Goal: Information Seeking & Learning: Find specific fact

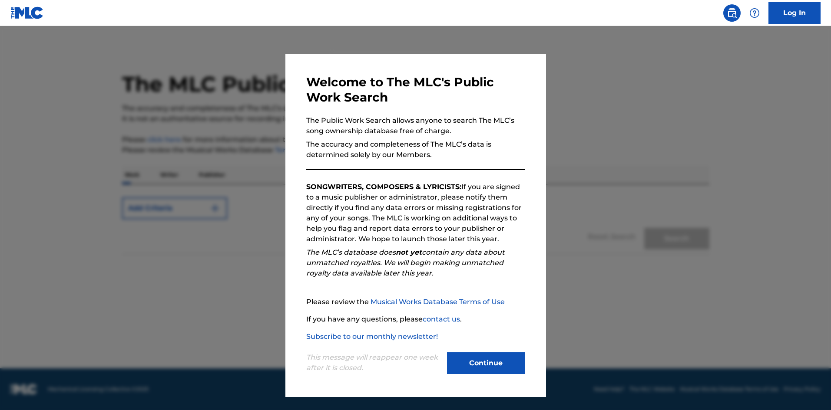
click at [515, 368] on button "Continue" at bounding box center [486, 364] width 78 height 22
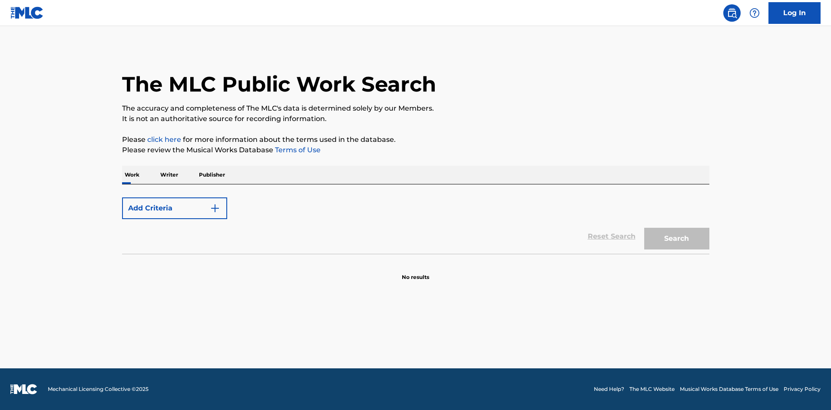
click at [206, 202] on button "Add Criteria" at bounding box center [174, 209] width 105 height 22
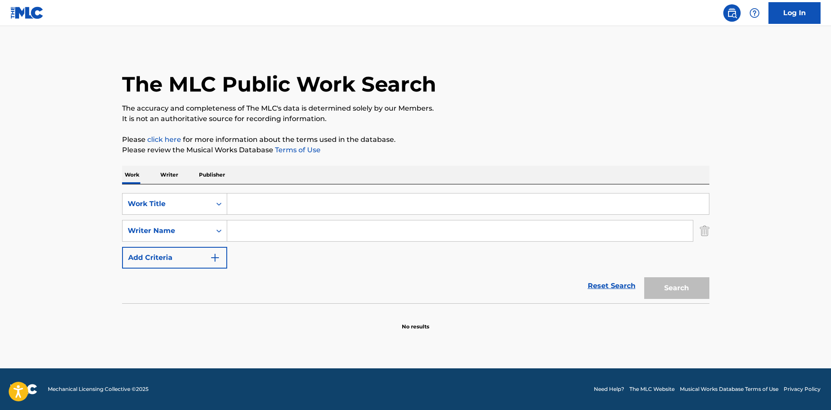
click at [261, 205] on input "Search Form" at bounding box center [468, 204] width 482 height 21
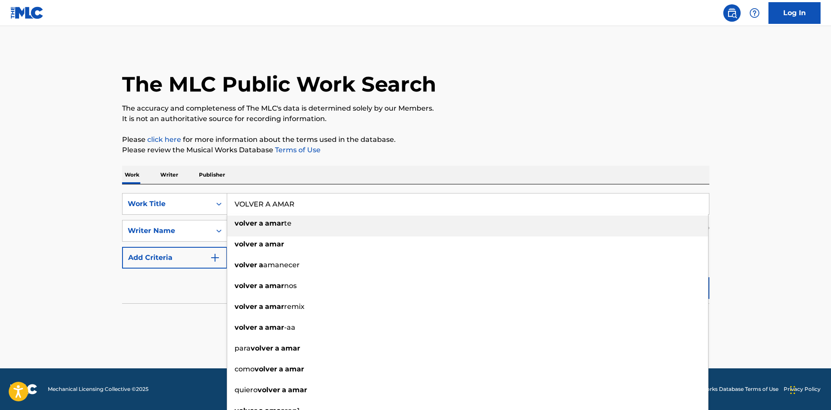
type input "VOLVER A AMAR"
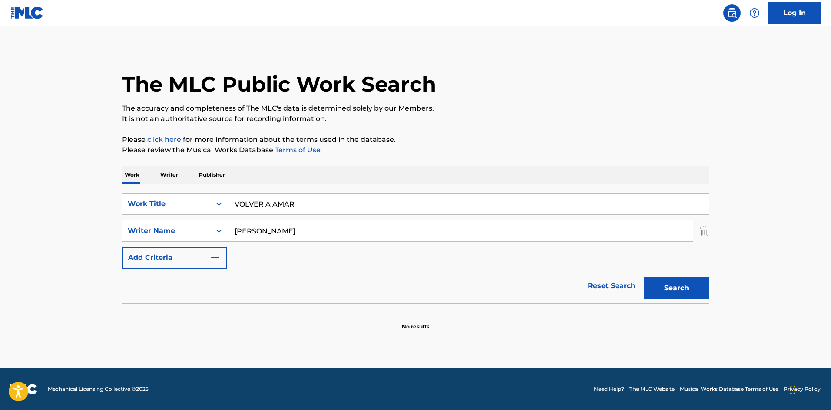
type input "[PERSON_NAME]"
click at [644, 277] on button "Search" at bounding box center [676, 288] width 65 height 22
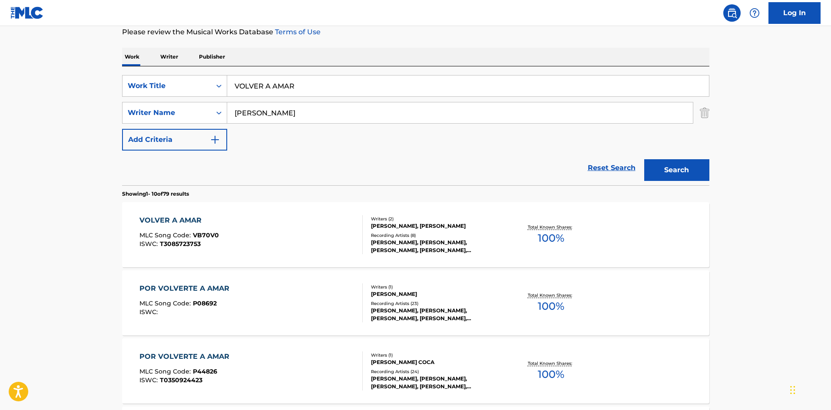
scroll to position [130, 0]
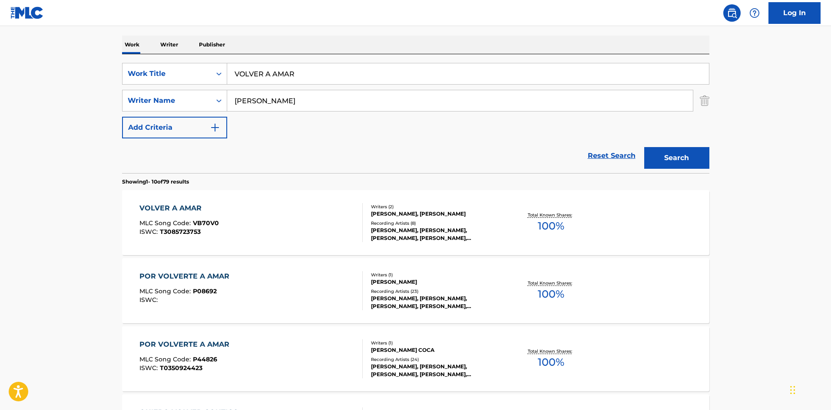
click at [459, 210] on div "[PERSON_NAME], [PERSON_NAME]" at bounding box center [436, 214] width 131 height 8
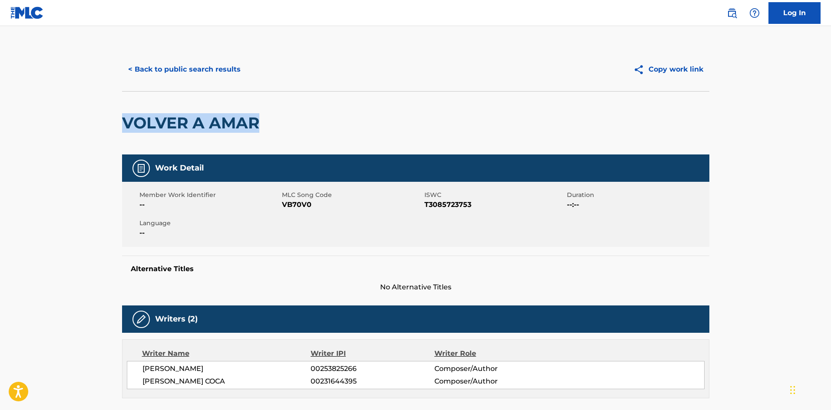
drag, startPoint x: 119, startPoint y: 116, endPoint x: 307, endPoint y: 128, distance: 188.5
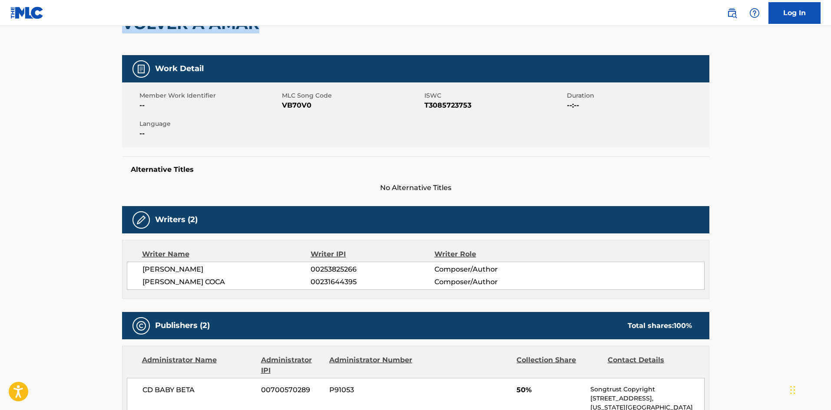
scroll to position [174, 0]
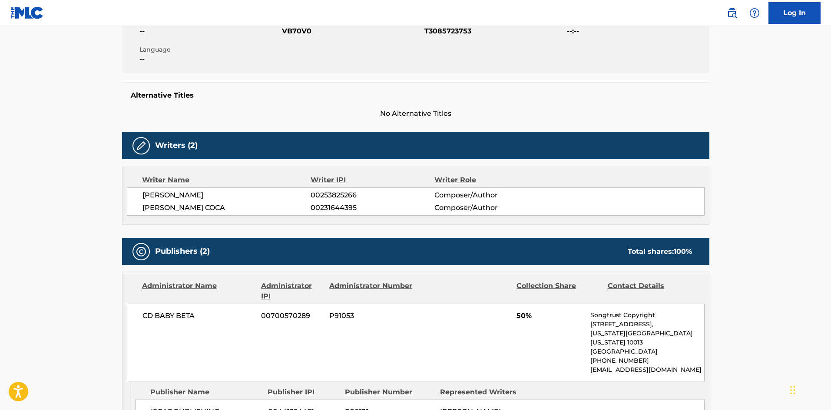
click at [254, 201] on div "[PERSON_NAME] 00253825266 Composer/Author [PERSON_NAME] COCA 00231644395 Compos…" at bounding box center [416, 202] width 578 height 28
click at [259, 211] on span "[PERSON_NAME] COCA" at bounding box center [226, 208] width 168 height 10
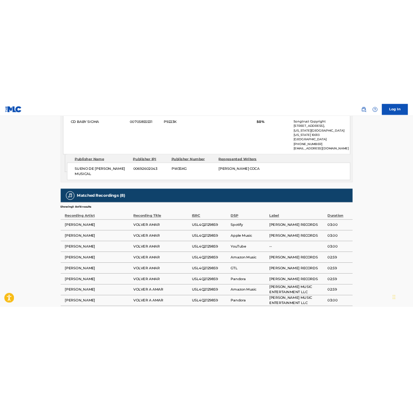
scroll to position [651, 0]
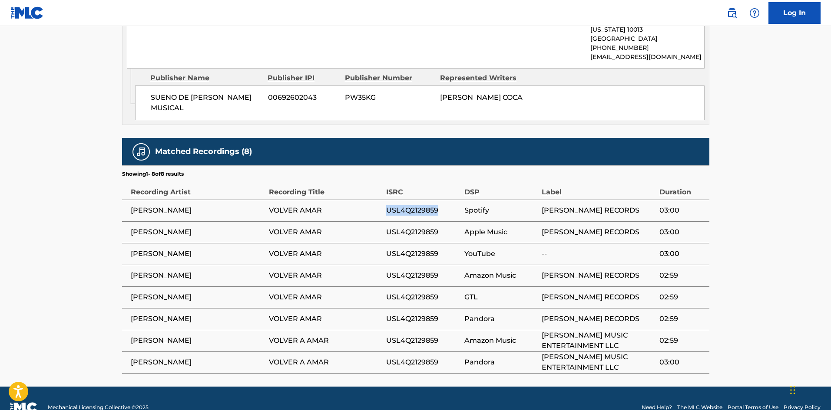
drag, startPoint x: 439, startPoint y: 191, endPoint x: 389, endPoint y: 188, distance: 50.9
click at [389, 205] on span "USL4Q2129859" at bounding box center [423, 210] width 74 height 10
copy span "USL4Q2129859"
drag, startPoint x: 380, startPoint y: 390, endPoint x: 411, endPoint y: 395, distance: 31.6
click at [383, 393] on footer "Mechanical Licensing Collective © 2025 Need Help? The MLC Website Portal Terms …" at bounding box center [415, 408] width 831 height 42
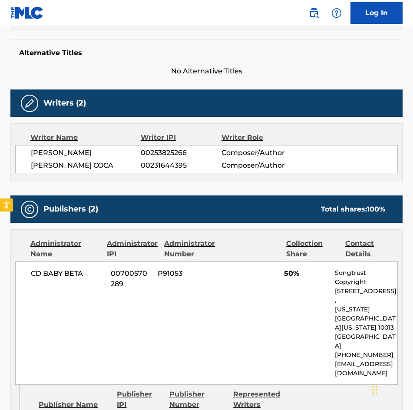
scroll to position [217, 0]
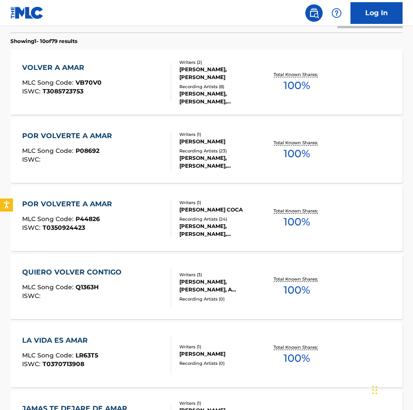
scroll to position [130, 0]
